Goal: Transaction & Acquisition: Subscribe to service/newsletter

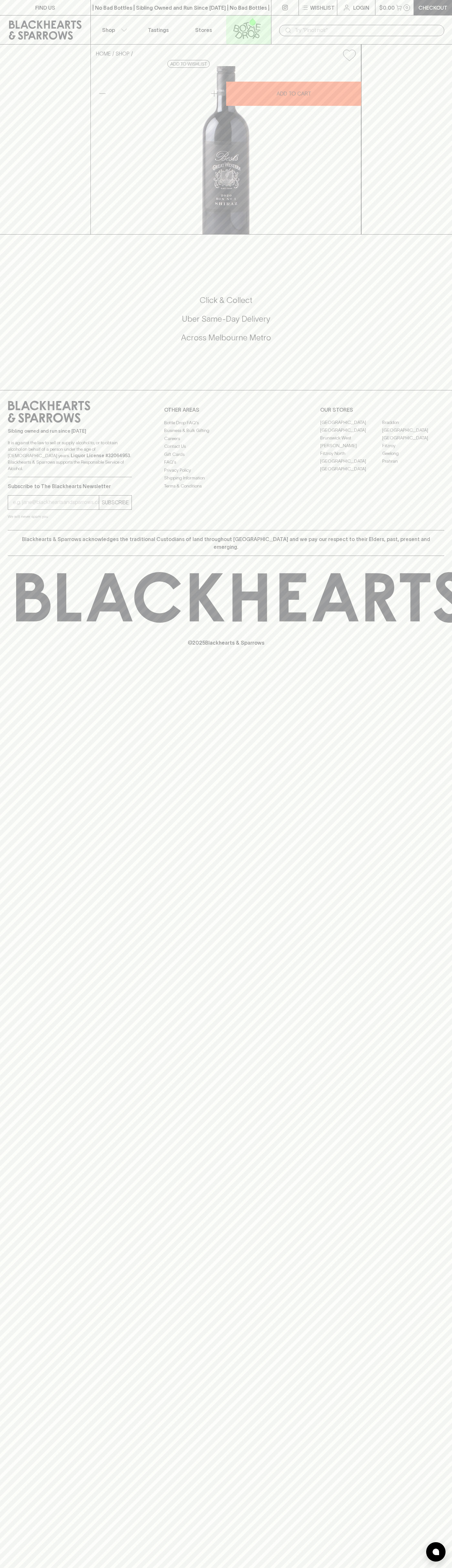
click at [256, 25] on icon at bounding box center [258, 27] width 5 height 7
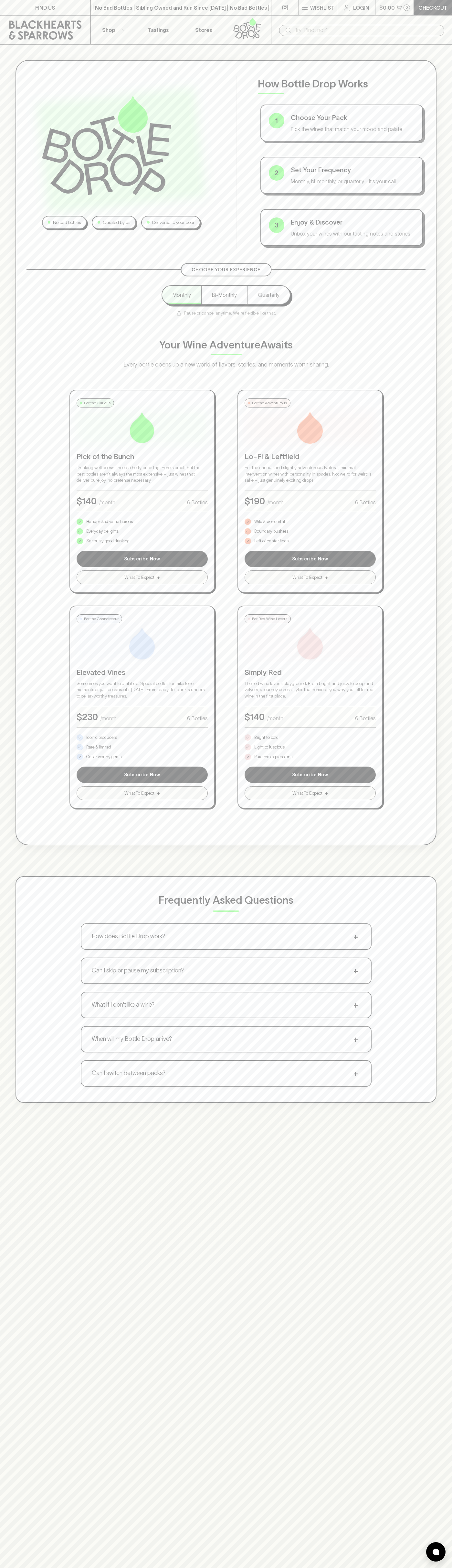
click at [162, 1568] on html "FIND US | No Bad Bottles | Sibling Owned and Run Since [DATE] | No Bad Bottles …" at bounding box center [226, 1014] width 452 height 2028
click at [17, 1159] on div "No bad bottles Curated by us Delivered to your door How Bottle Drop Works 1 Cho…" at bounding box center [226, 829] width 452 height 1568
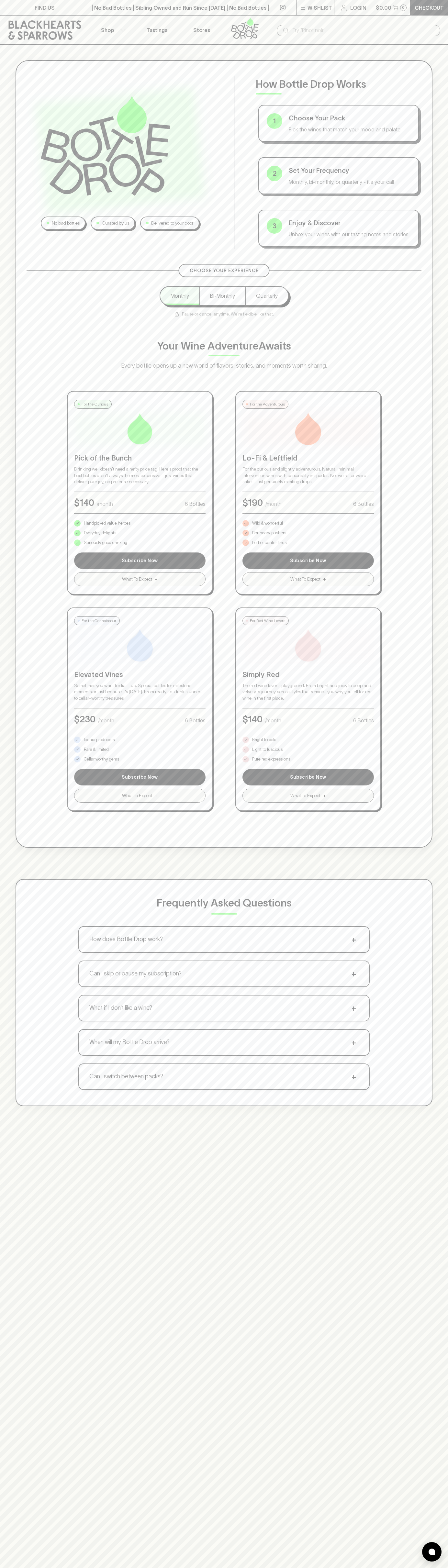
click at [271, 759] on p "Pure red expressions" at bounding box center [271, 759] width 38 height 6
